Goal: Book appointment/travel/reservation

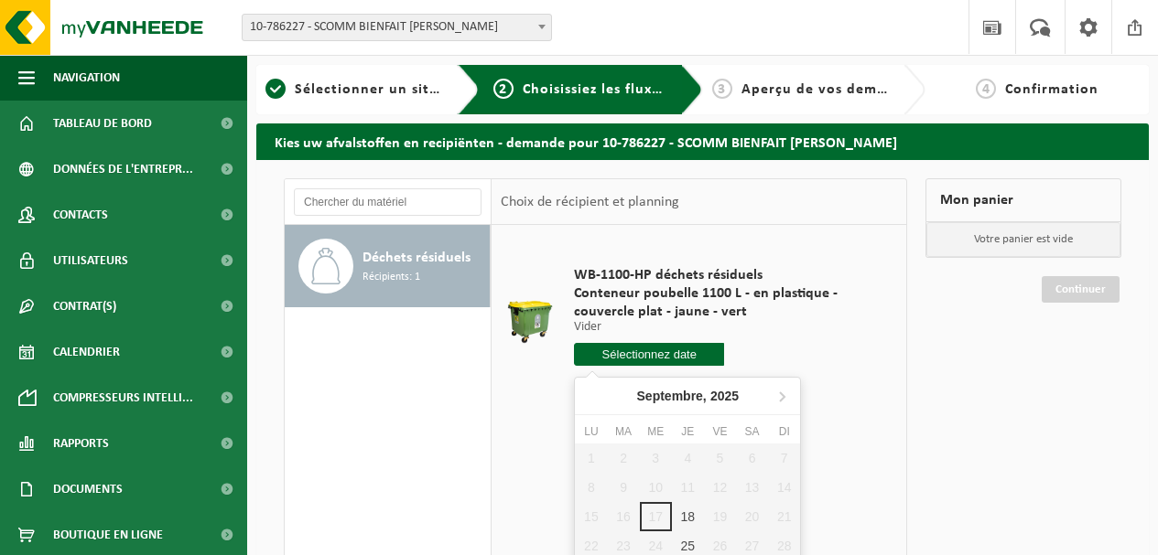
drag, startPoint x: 675, startPoint y: 362, endPoint x: 847, endPoint y: 351, distance: 172.4
click at [675, 361] on input "text" at bounding box center [649, 354] width 150 height 23
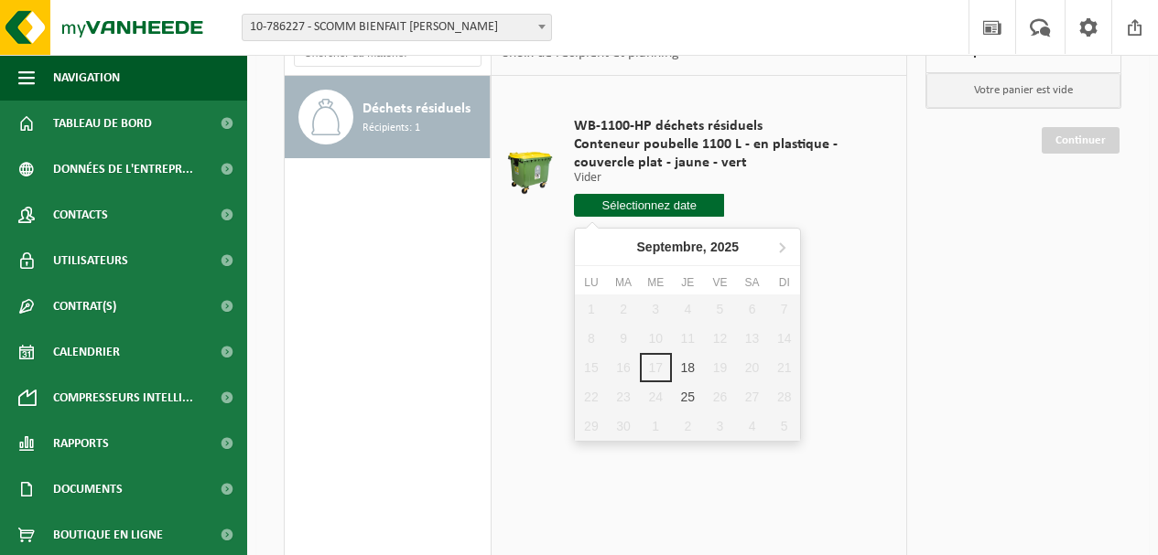
scroll to position [183, 0]
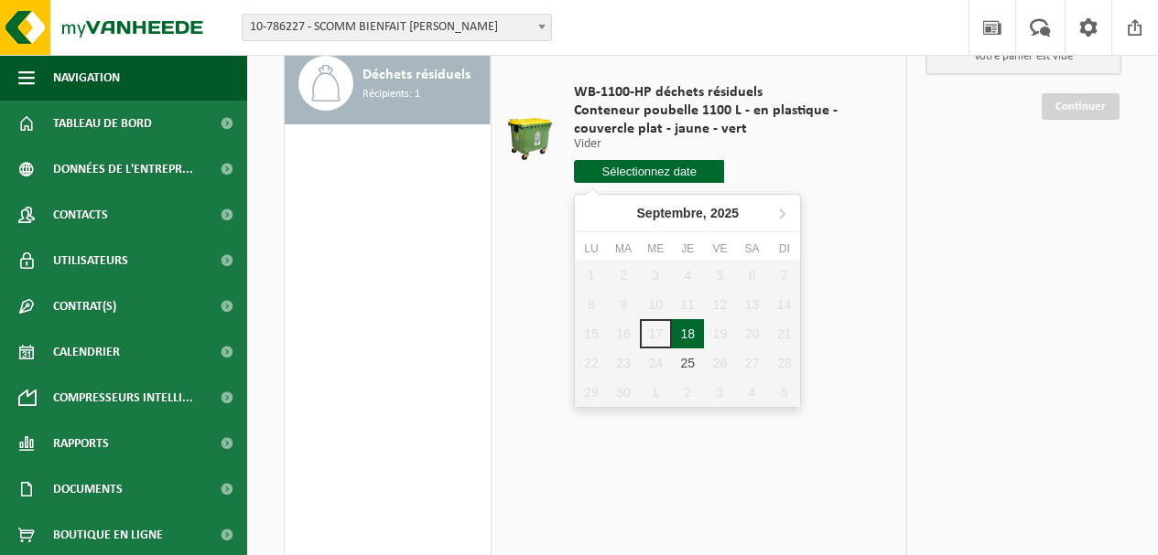
click at [695, 338] on div "18" at bounding box center [688, 333] width 32 height 29
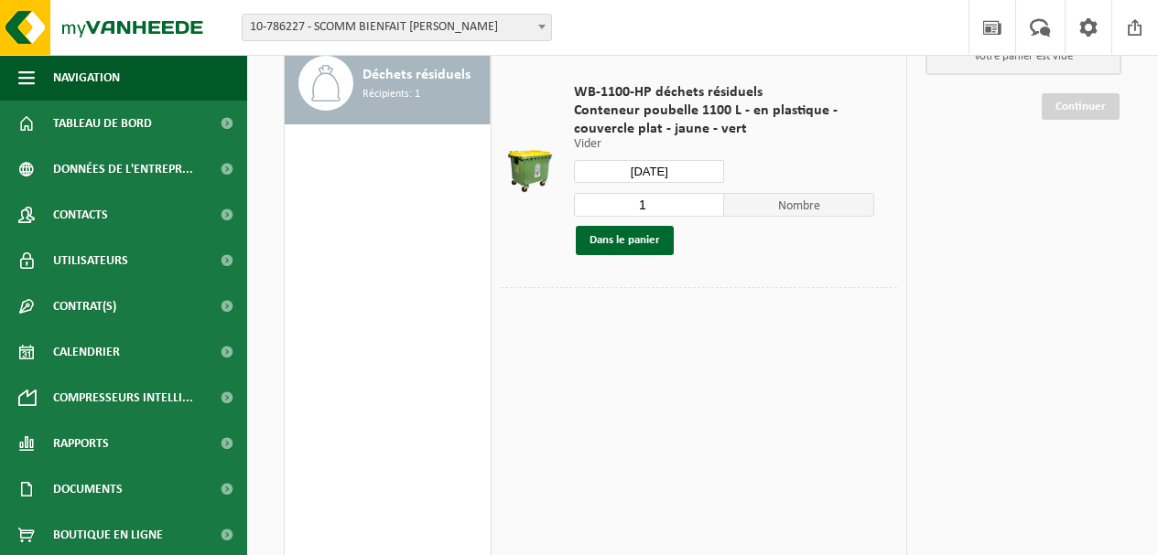
type input "à partir de [DATE]"
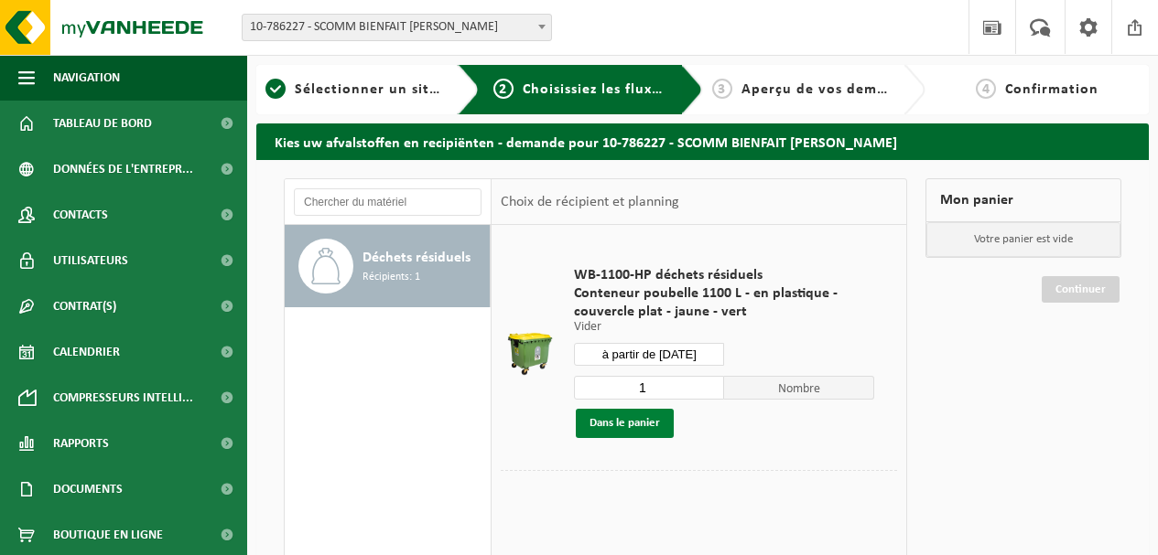
click at [609, 427] on button "Dans le panier" at bounding box center [625, 423] width 98 height 29
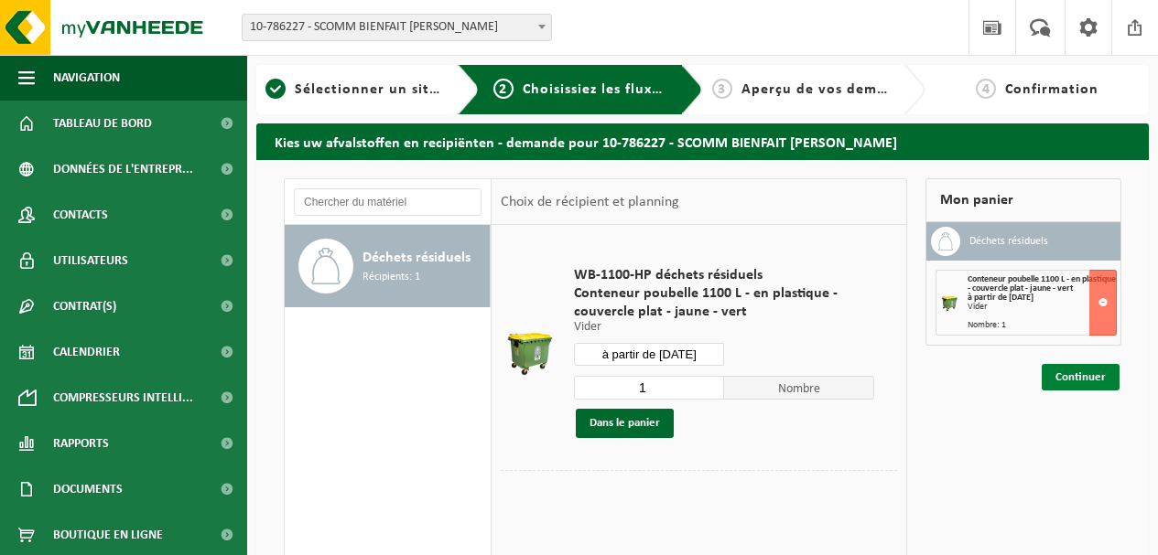
click at [1077, 382] on link "Continuer" at bounding box center [1080, 377] width 78 height 27
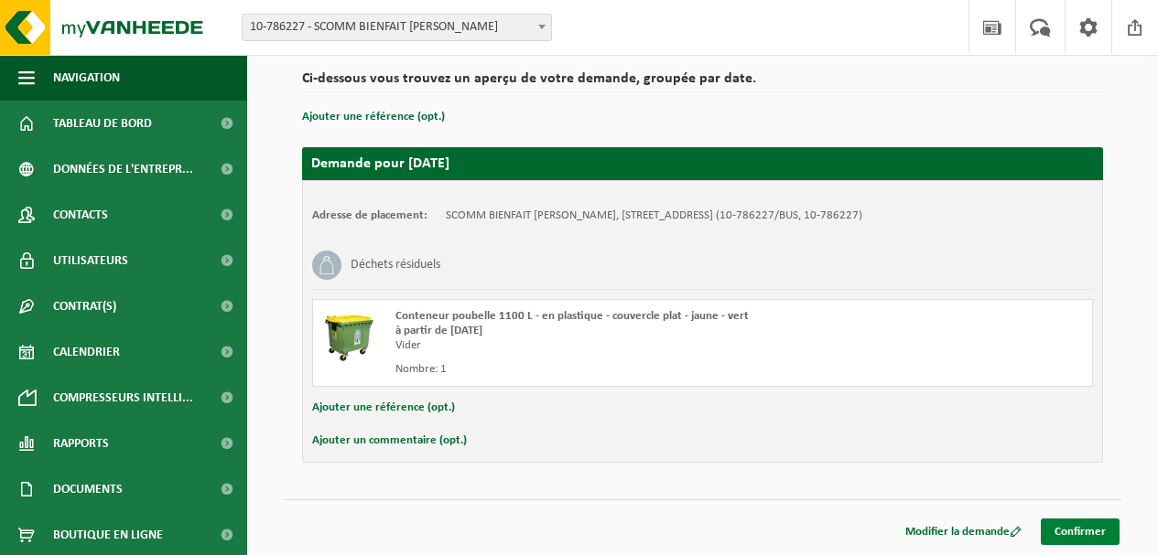
click at [1080, 525] on link "Confirmer" at bounding box center [1080, 532] width 79 height 27
